Goal: Information Seeking & Learning: Learn about a topic

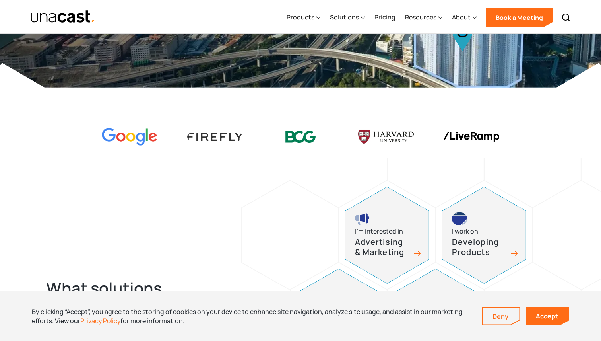
scroll to position [185, 0]
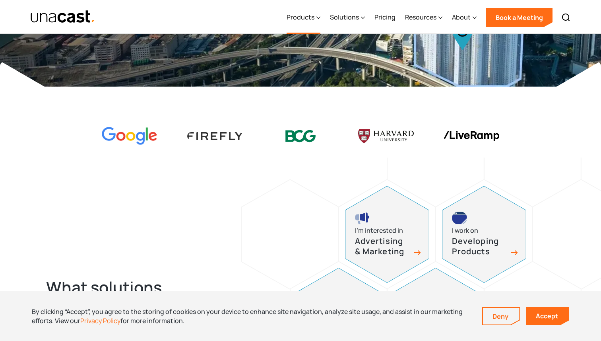
click at [301, 16] on div "Products" at bounding box center [301, 17] width 28 height 10
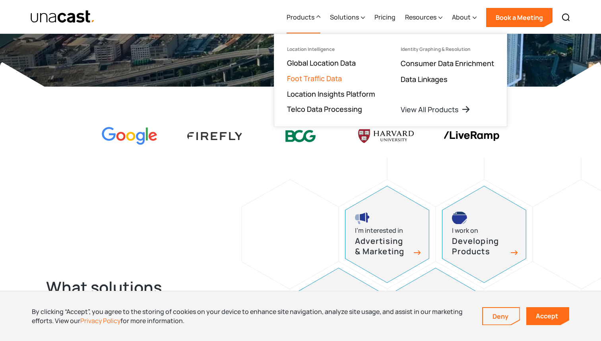
click at [321, 79] on link "Foot Traffic Data" at bounding box center [314, 79] width 55 height 10
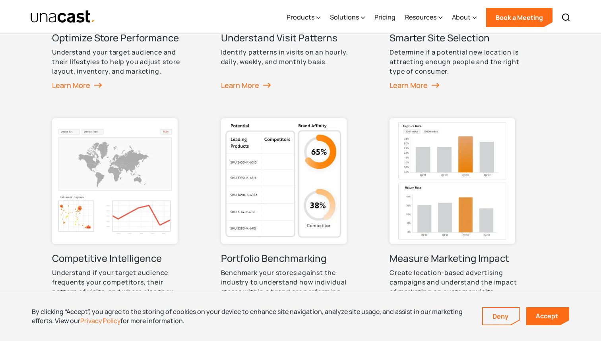
scroll to position [567, 0]
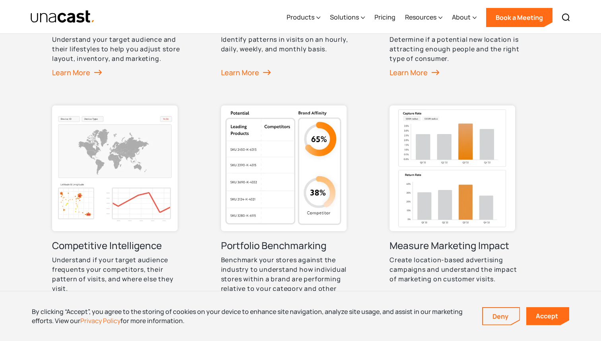
click at [289, 152] on img at bounding box center [284, 168] width 126 height 126
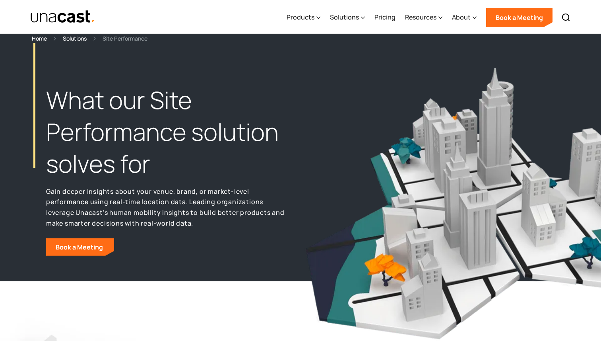
scroll to position [7, 0]
